Goal: Task Accomplishment & Management: Use online tool/utility

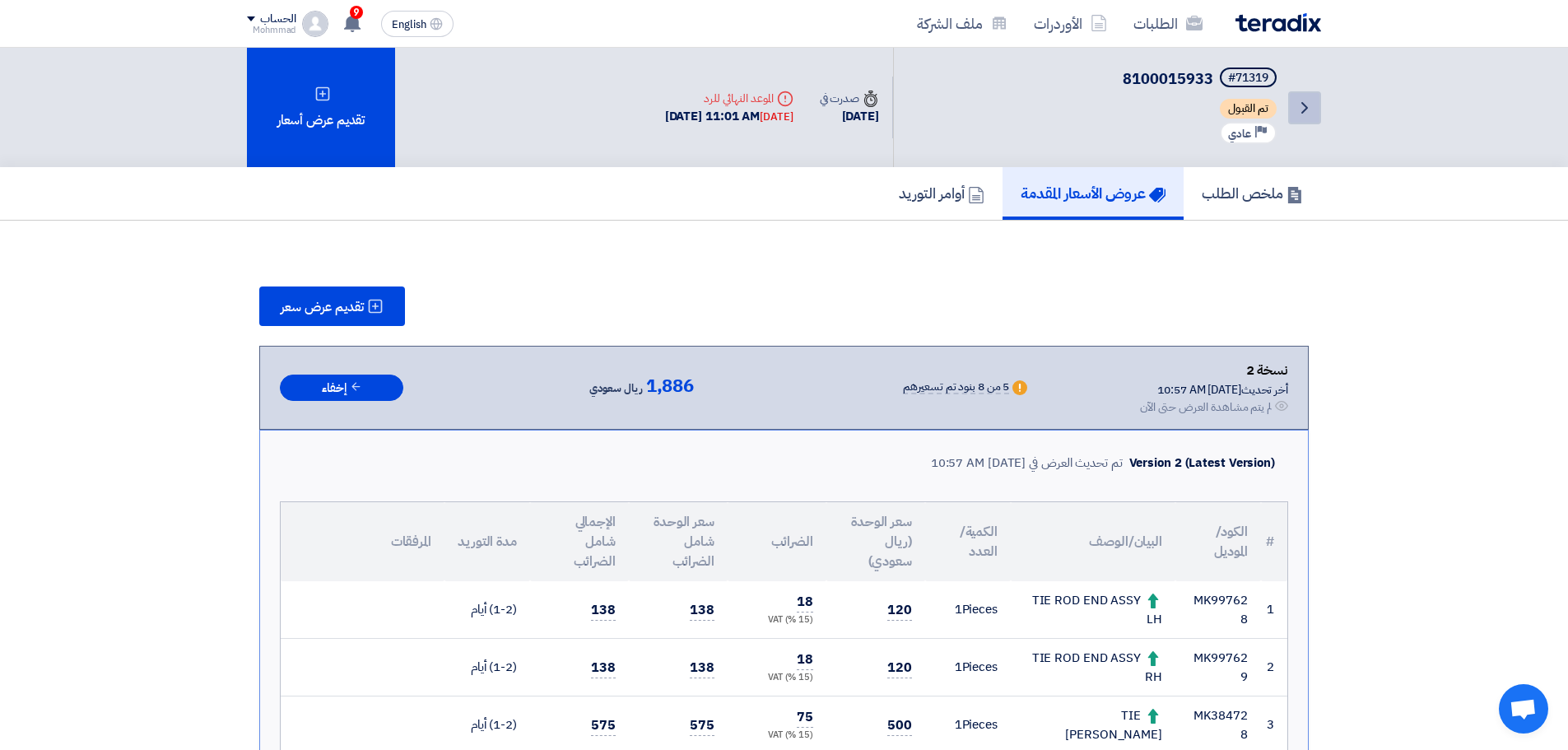
click at [1315, 108] on link "Back" at bounding box center [1304, 107] width 33 height 33
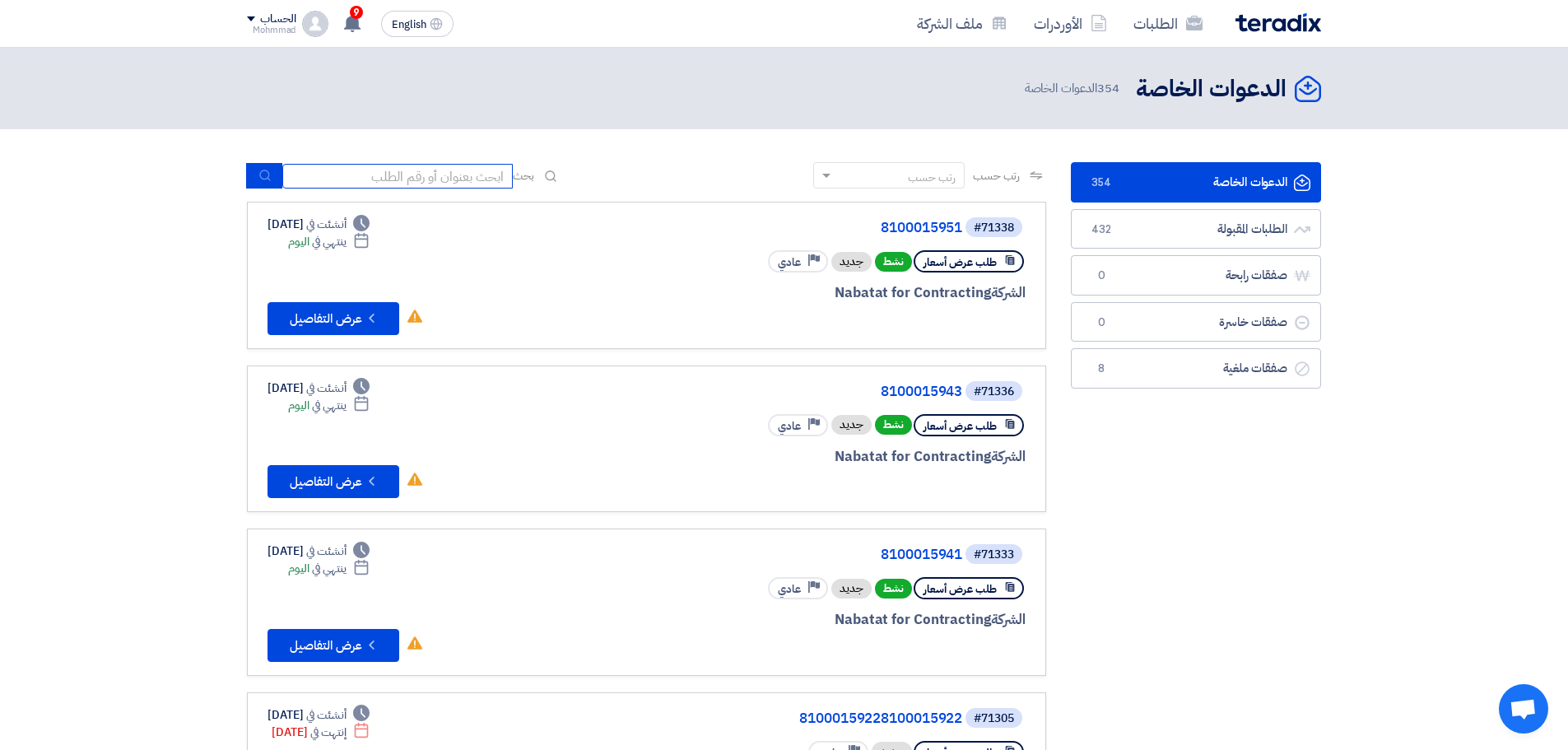
click at [457, 169] on input at bounding box center [398, 176] width 230 height 25
paste input "8100015941"
type input "8100015941"
click at [263, 180] on use "submit" at bounding box center [265, 175] width 11 height 11
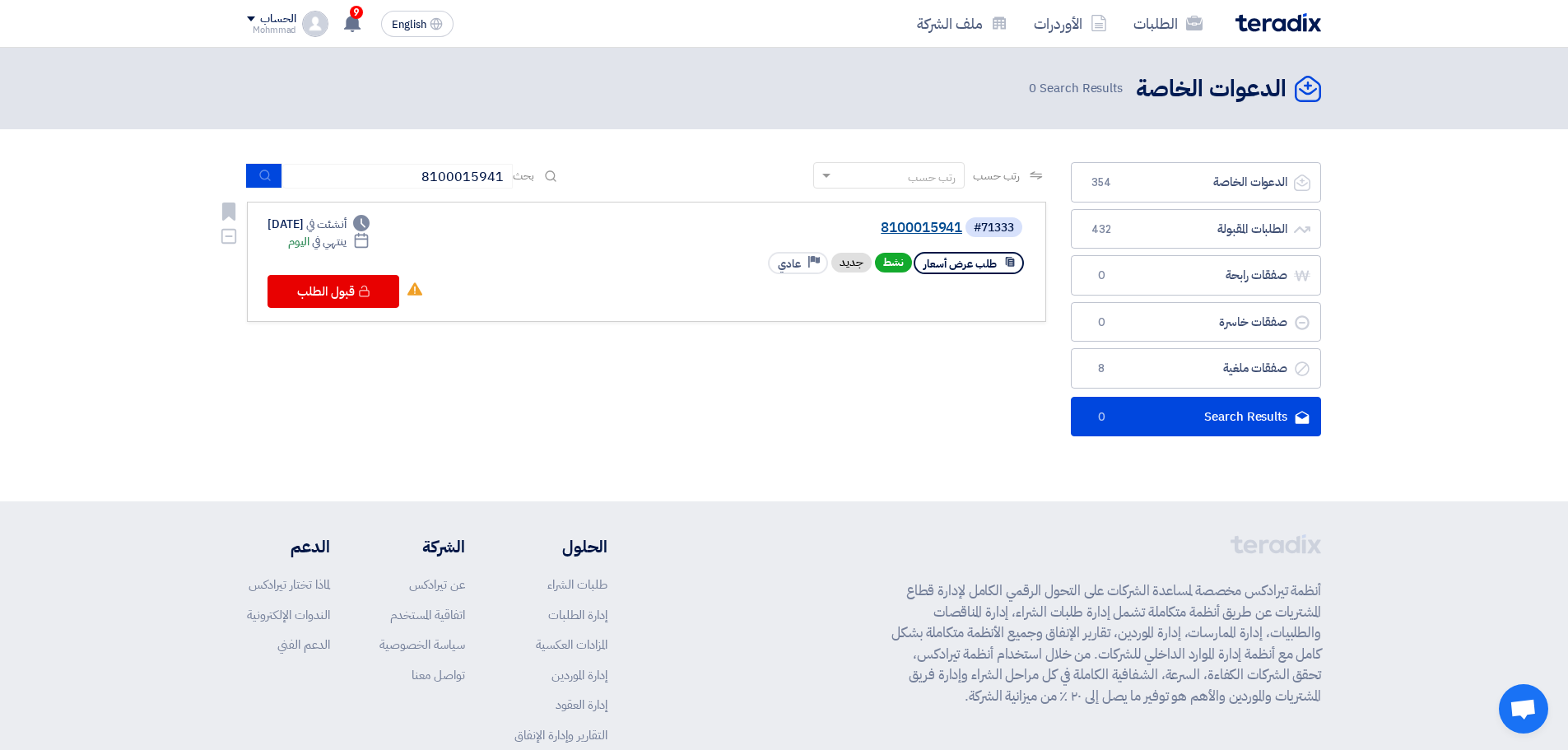
click at [926, 220] on link "8100015941" at bounding box center [798, 228] width 330 height 15
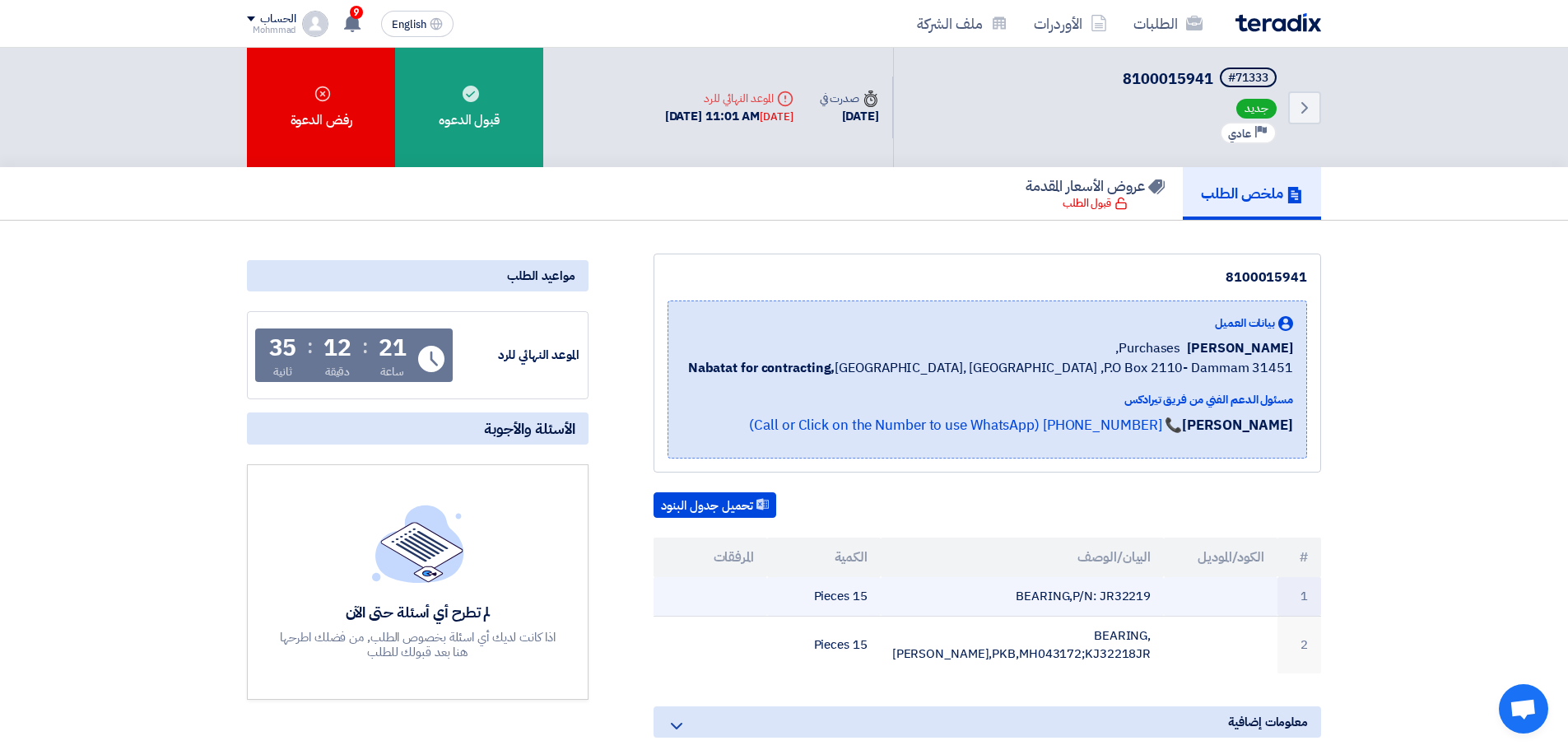
click at [1126, 601] on td "BEARING,P/N: JR32219" at bounding box center [1022, 596] width 284 height 39
copy td "JR32219"
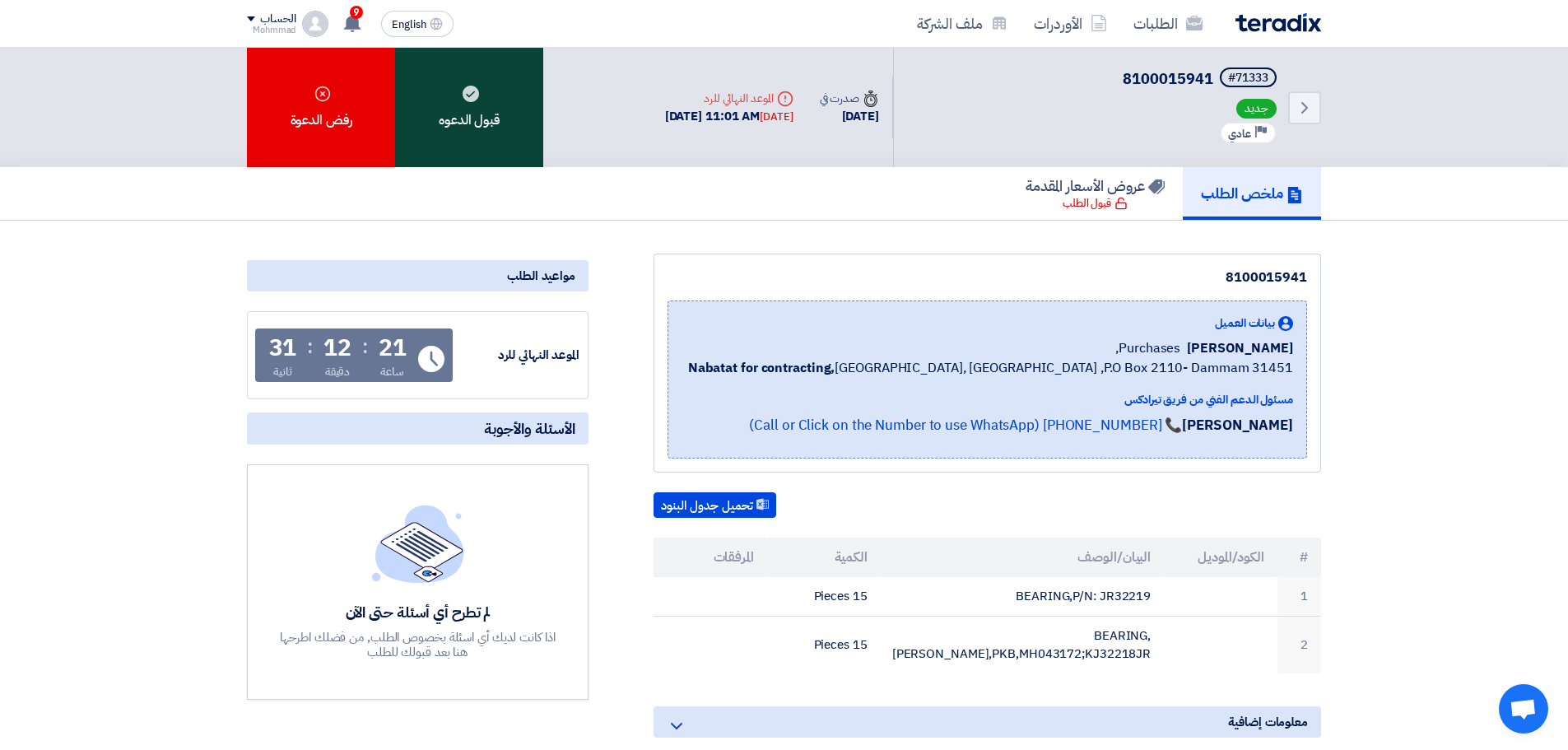
click at [467, 92] on use at bounding box center [470, 94] width 17 height 17
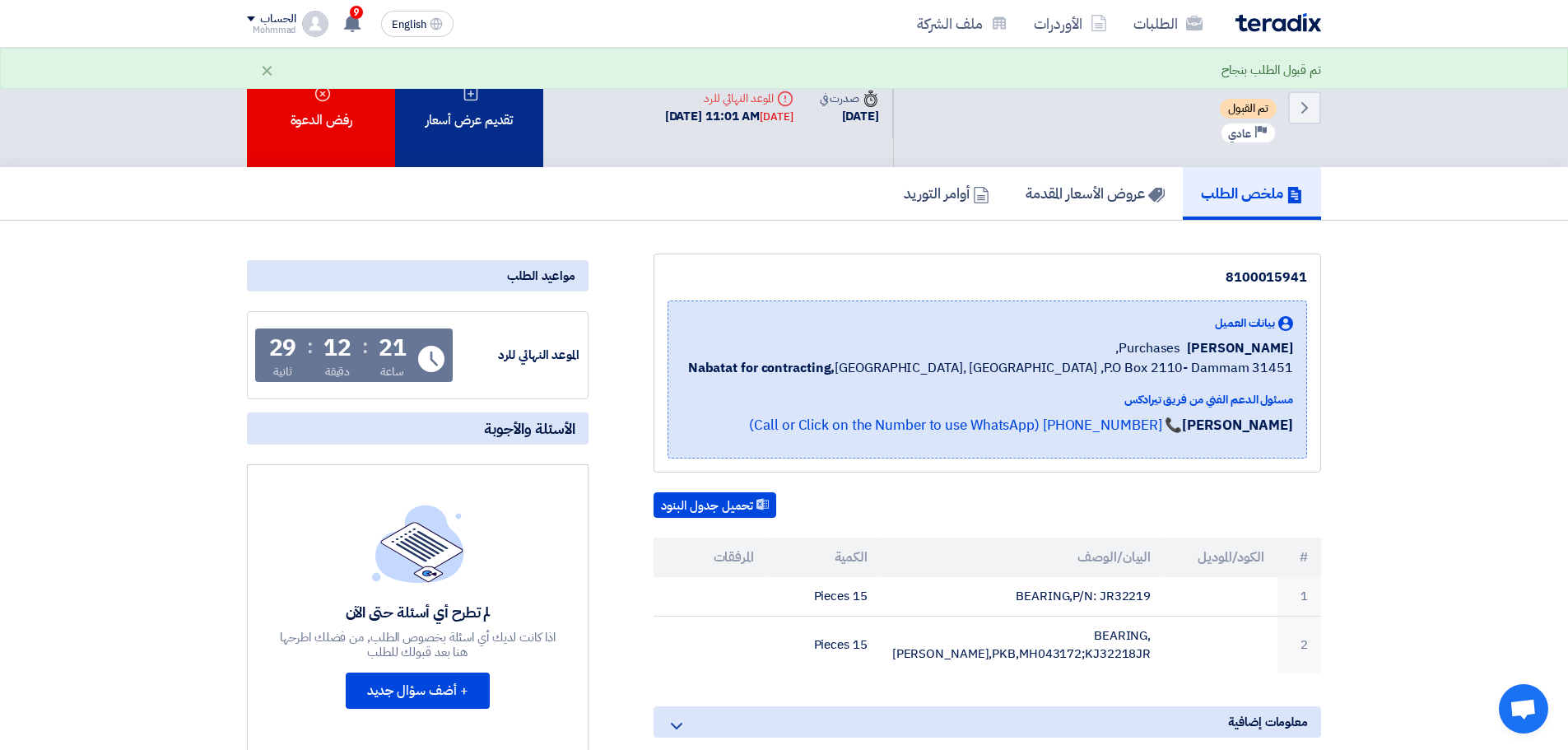
click at [498, 115] on div "تقديم عرض أسعار" at bounding box center [469, 107] width 148 height 120
